Goal: Information Seeking & Learning: Find specific fact

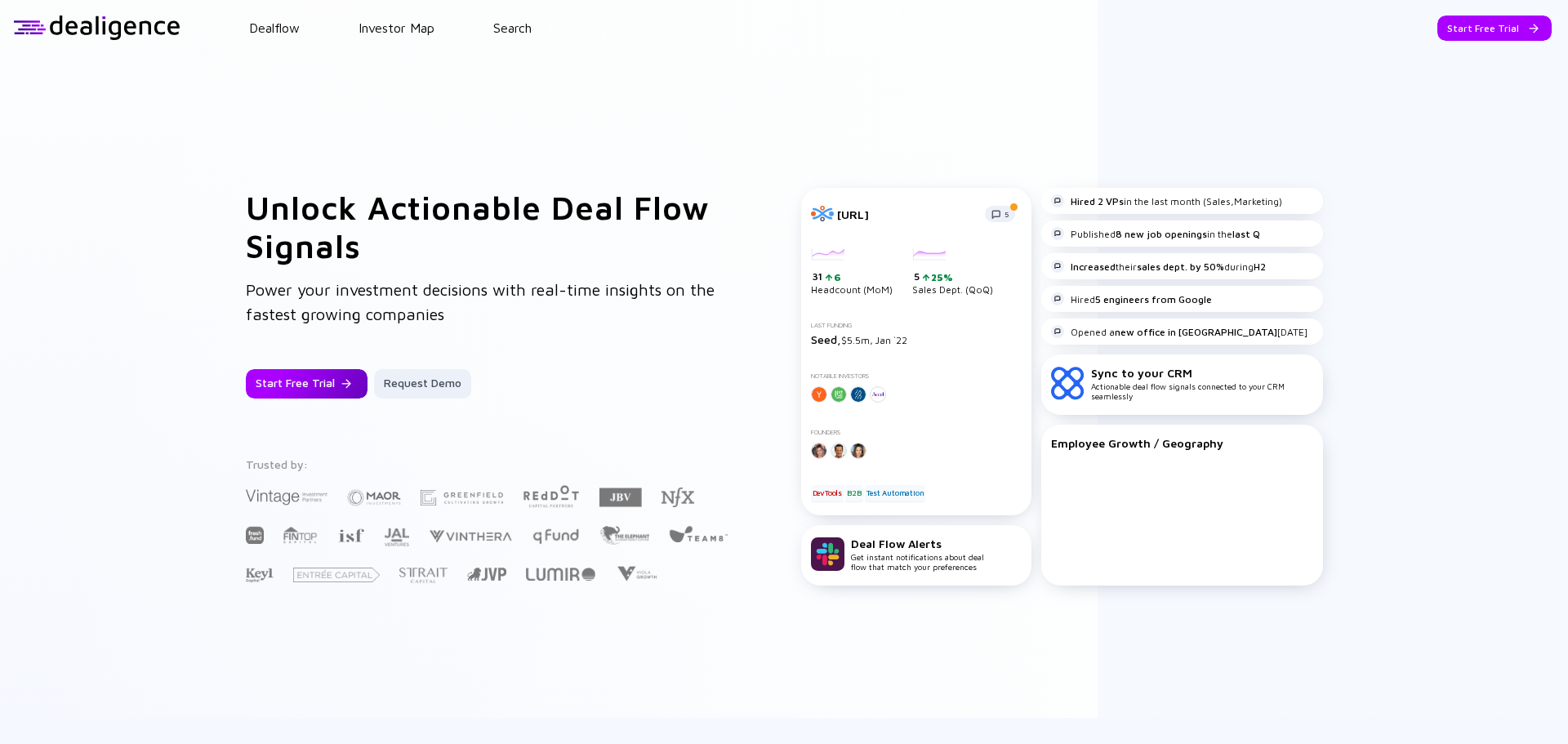
click at [304, 384] on div "Start Free Trial" at bounding box center [306, 383] width 122 height 30
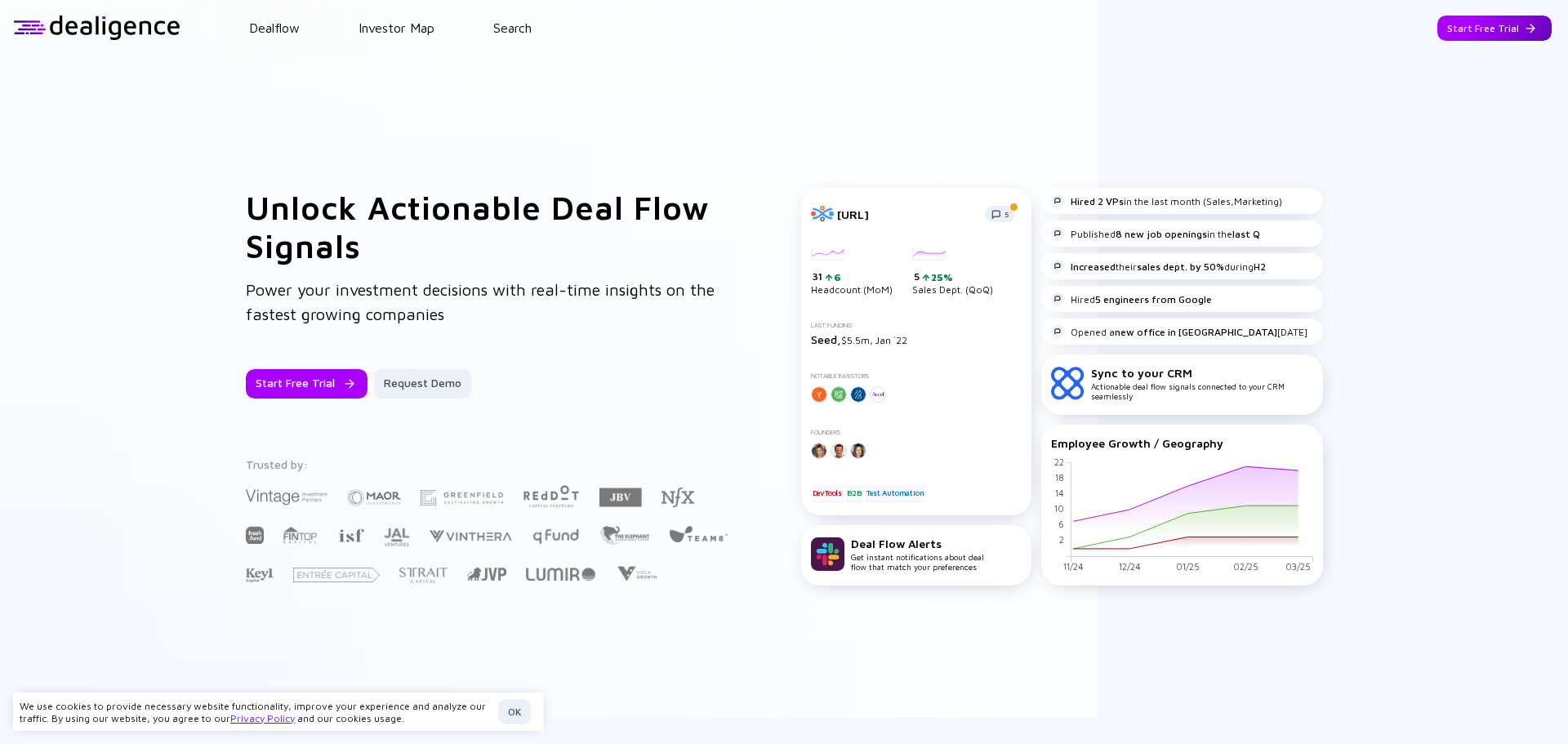
click at [1455, 24] on div "Start Free Trial" at bounding box center [1494, 28] width 114 height 25
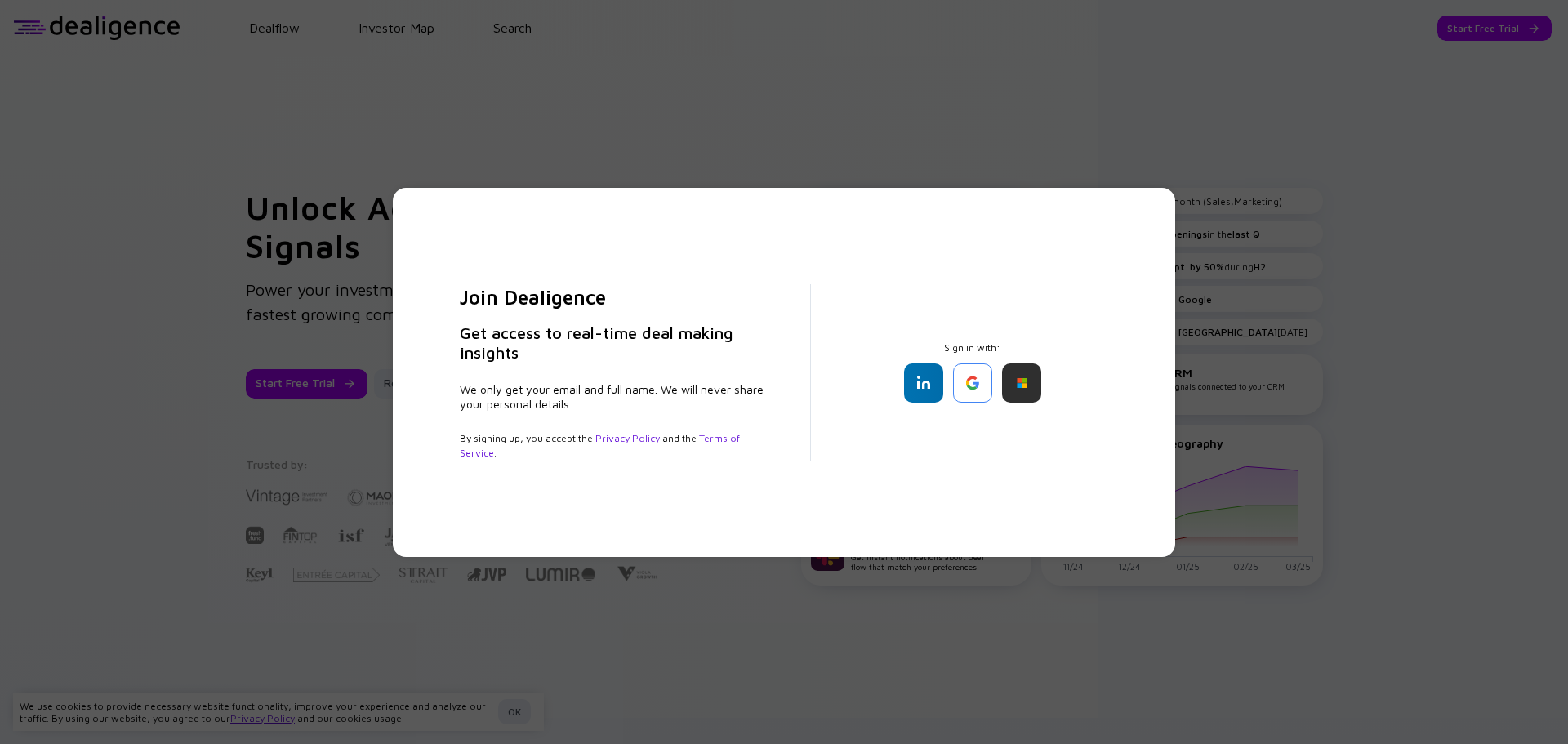
click at [1046, 379] on div "Sign in with:" at bounding box center [973, 372] width 245 height 62
click at [1022, 383] on div at bounding box center [1022, 383] width 39 height 39
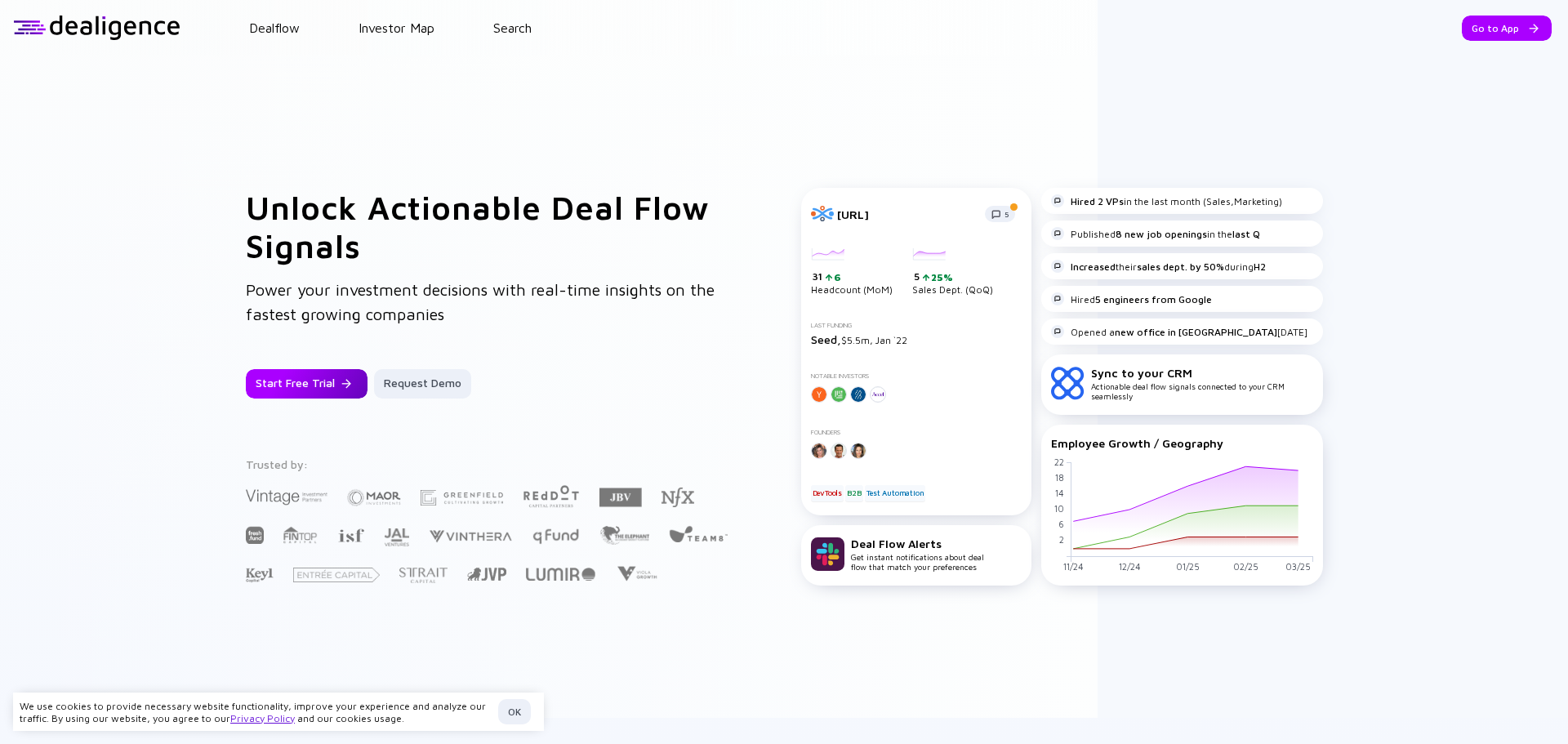
click at [278, 382] on div "Start Free Trial" at bounding box center [306, 383] width 122 height 30
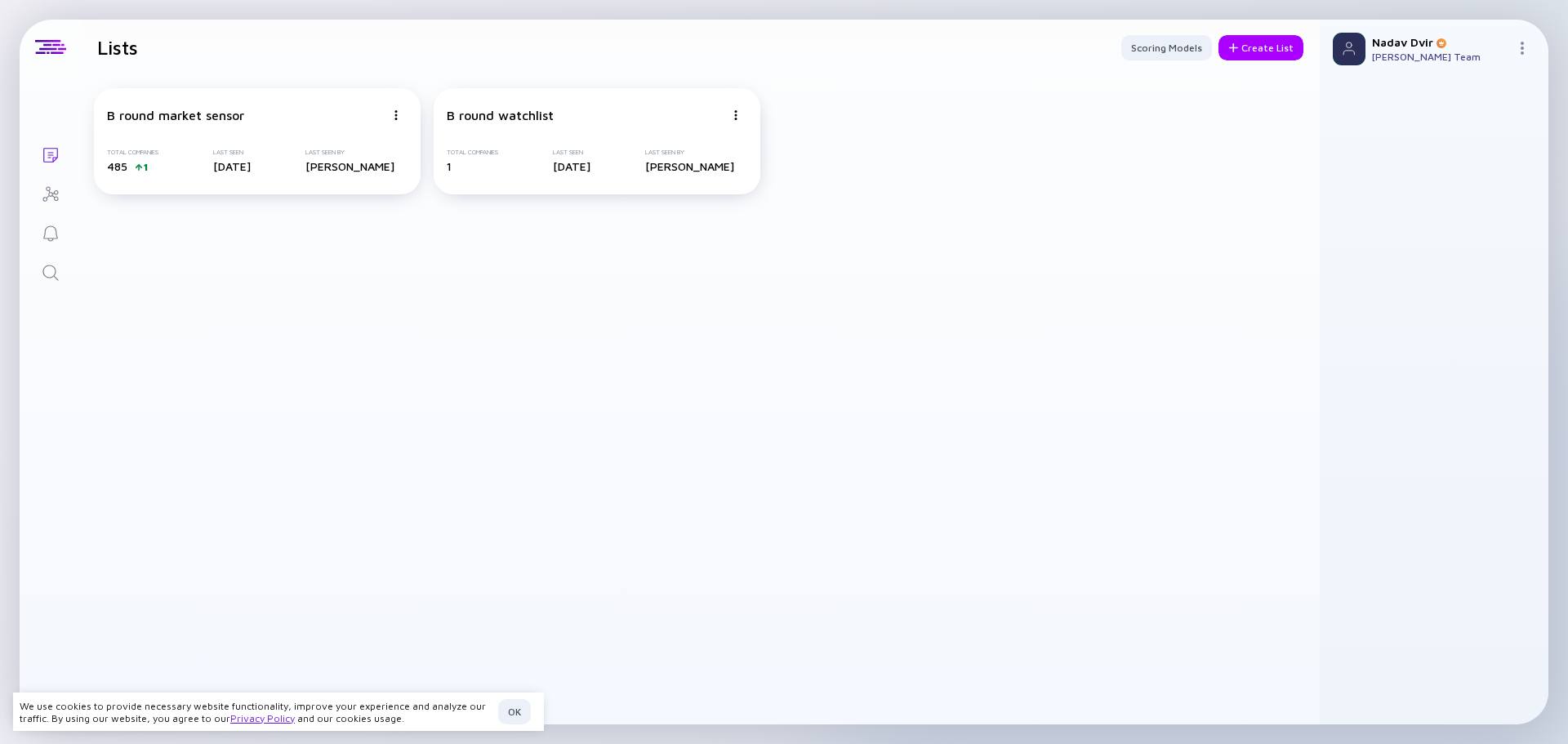
click at [52, 284] on div "Search" at bounding box center [51, 273] width 20 height 22
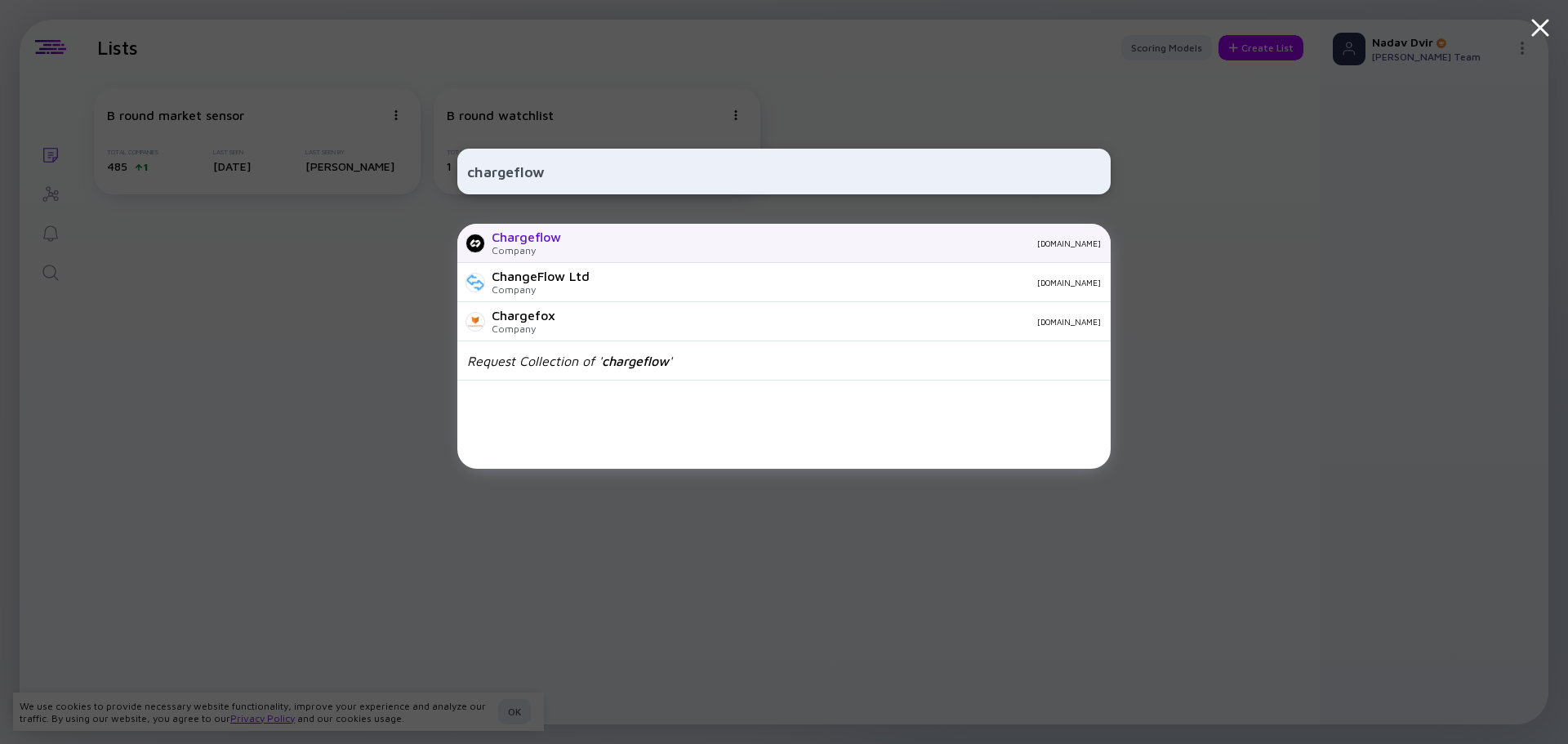
type input "chargeflow"
click at [710, 249] on div "Chargeflow Company [DOMAIN_NAME]" at bounding box center [784, 243] width 653 height 39
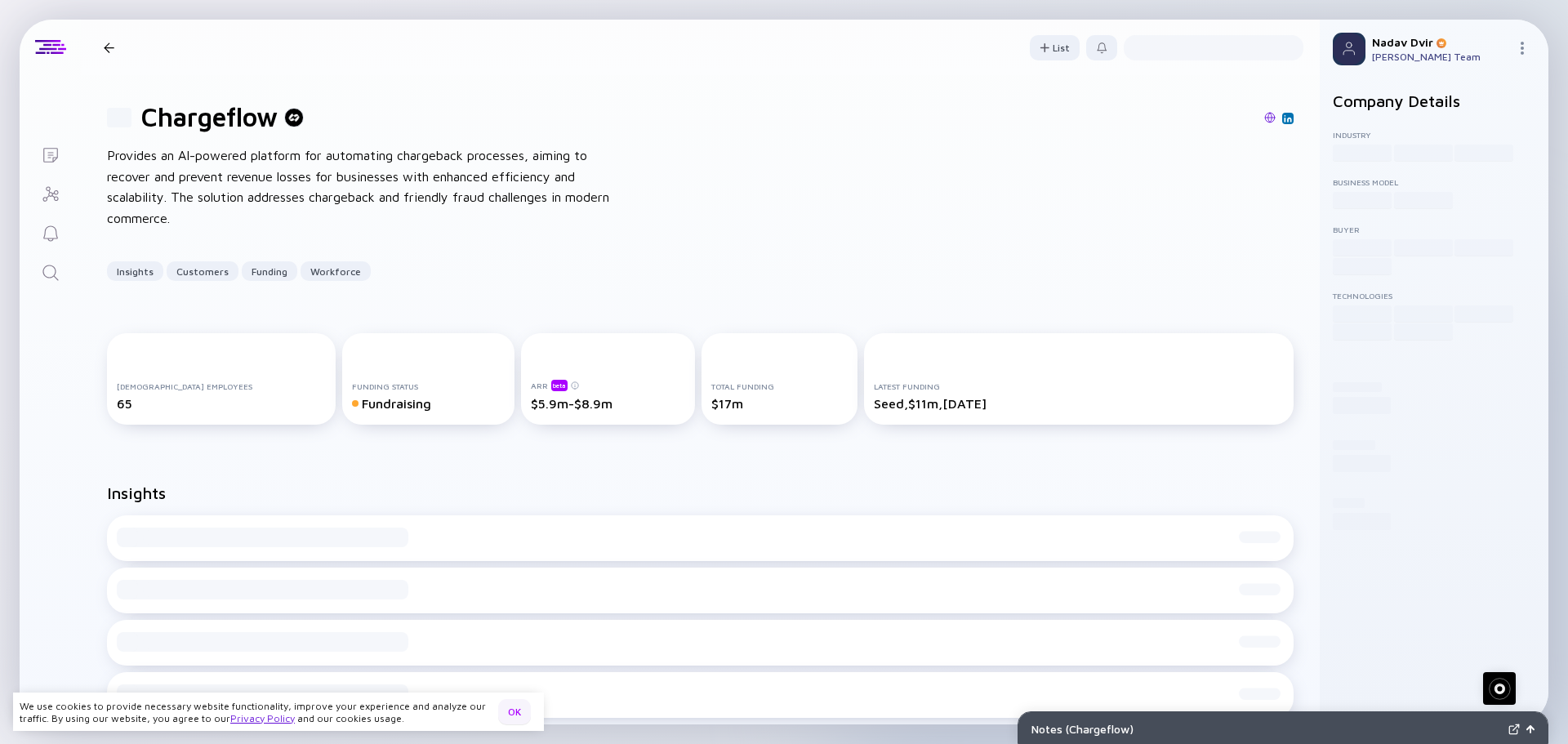
click at [511, 712] on div "OK" at bounding box center [515, 711] width 33 height 25
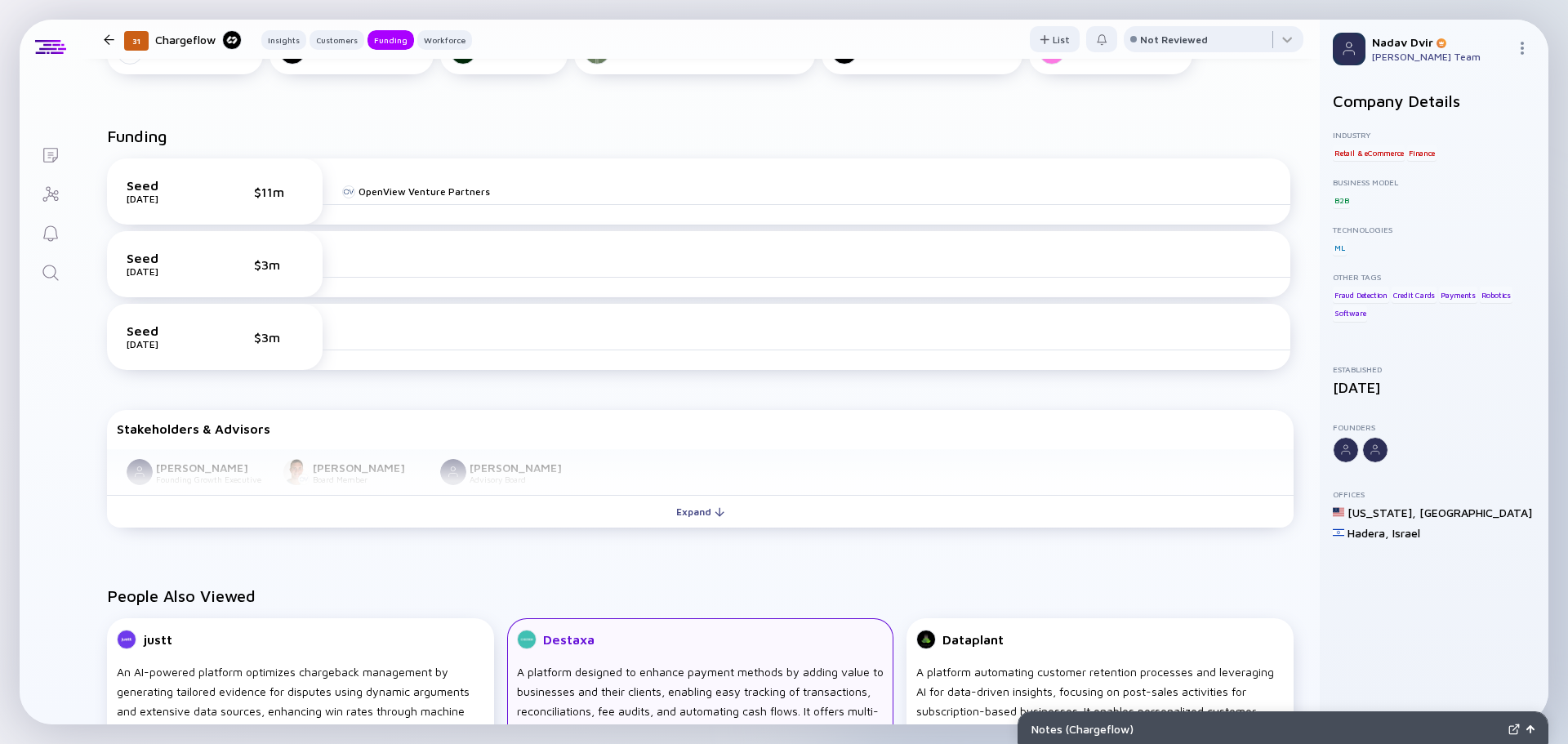
scroll to position [980, 0]
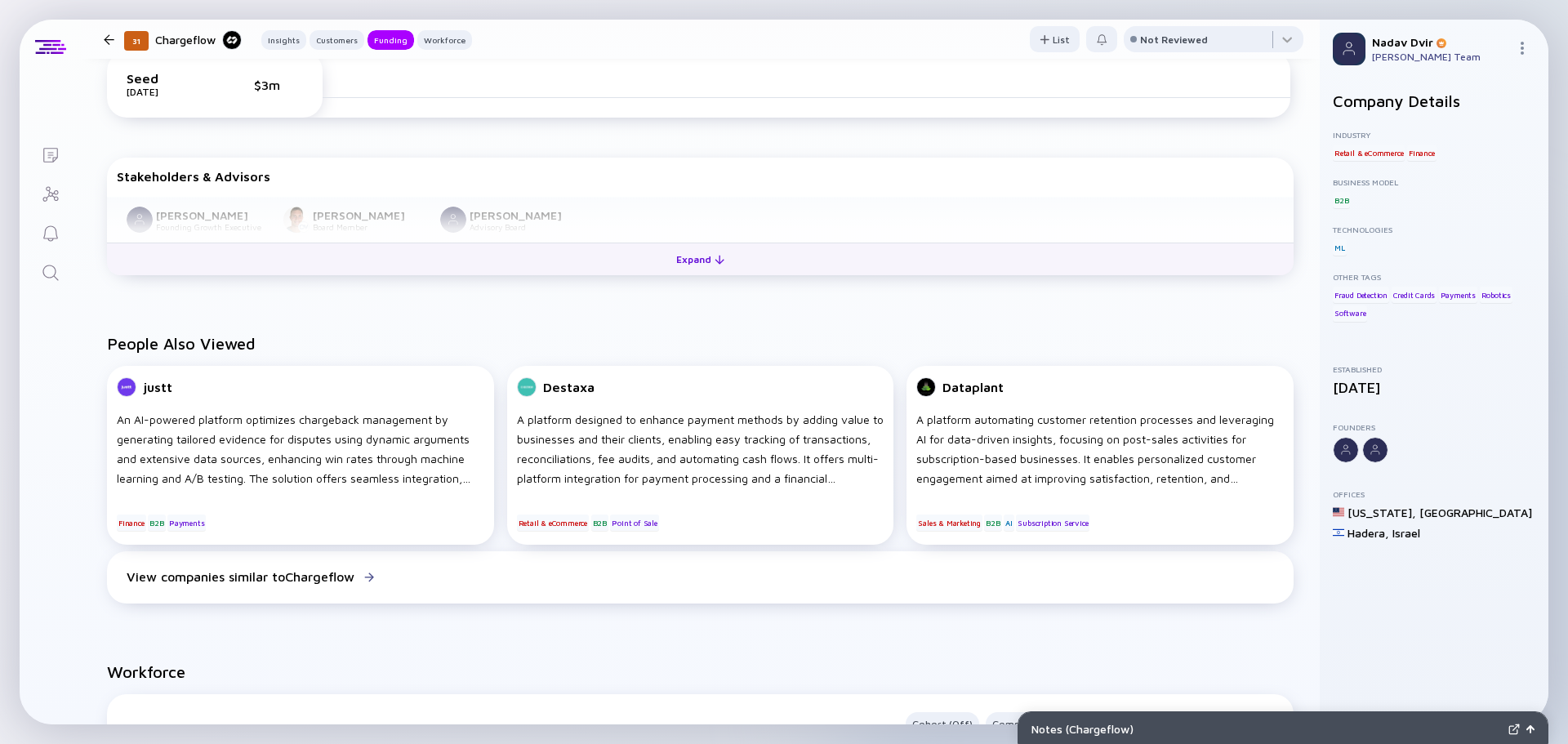
click at [625, 266] on button "Expand" at bounding box center [700, 259] width 1187 height 33
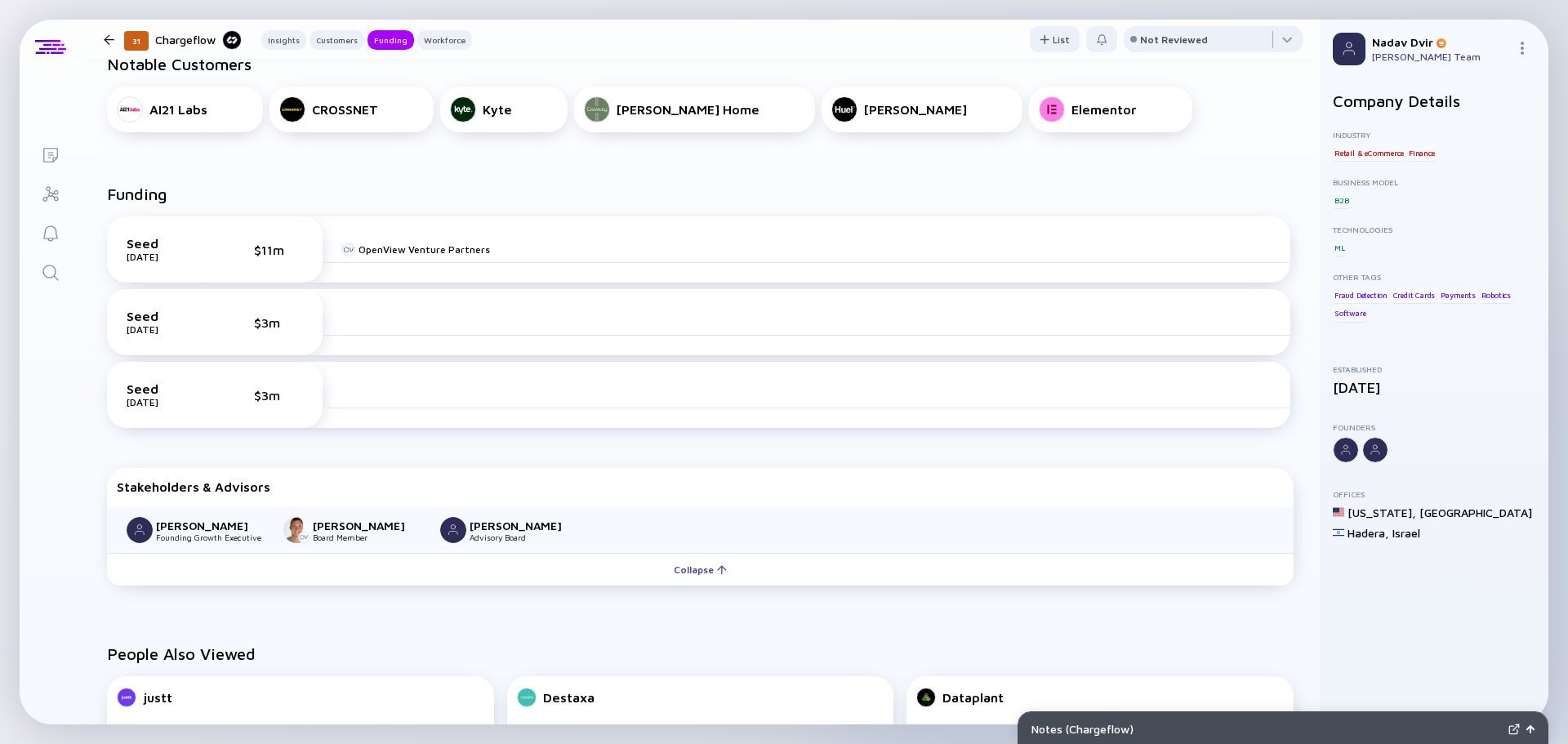
scroll to position [811, 0]
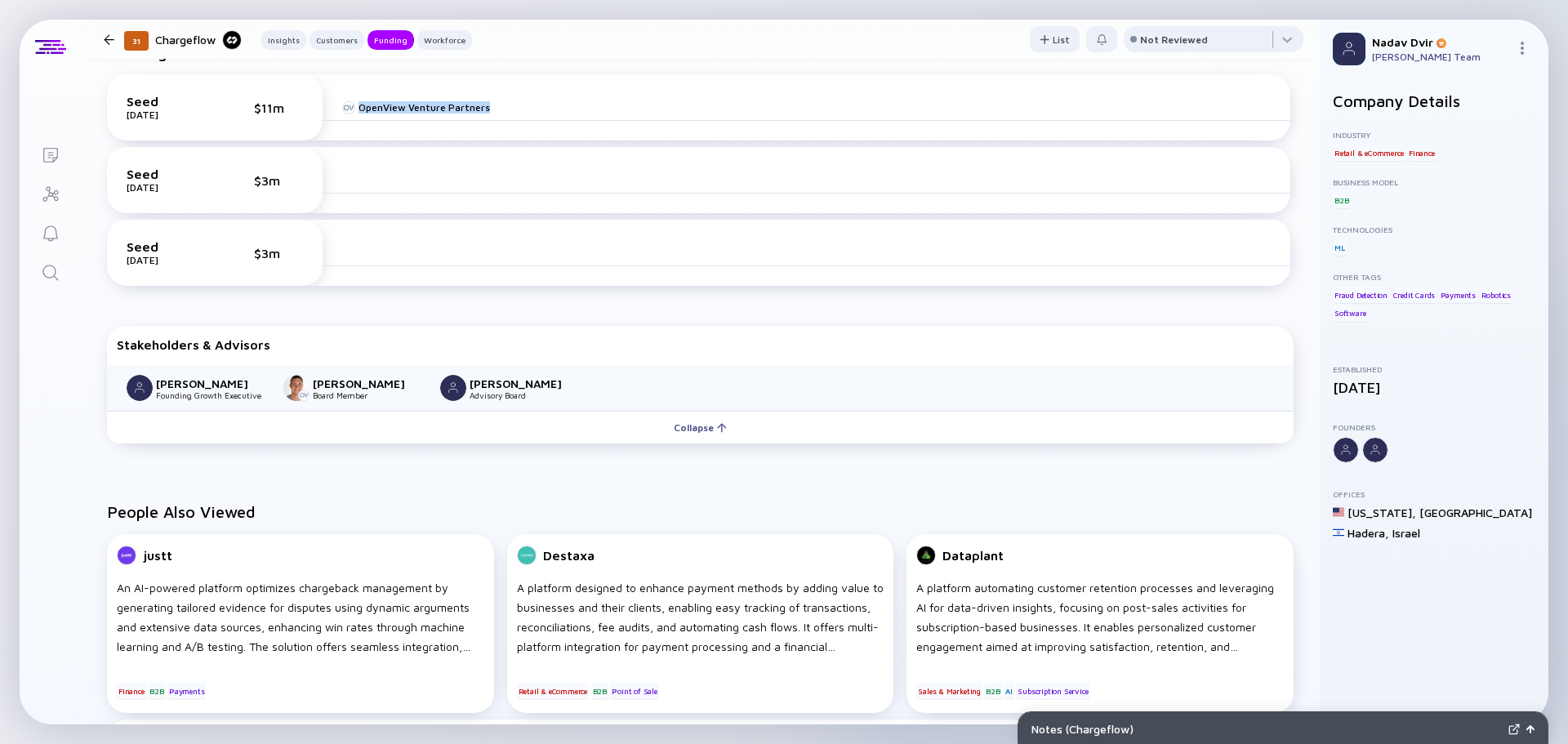
drag, startPoint x: 497, startPoint y: 106, endPoint x: 338, endPoint y: 115, distance: 159.3
click at [338, 115] on div "OpenView Venture Partners" at bounding box center [807, 108] width 968 height 26
copy link "OpenView Venture Partners"
